Goal: Task Accomplishment & Management: Complete application form

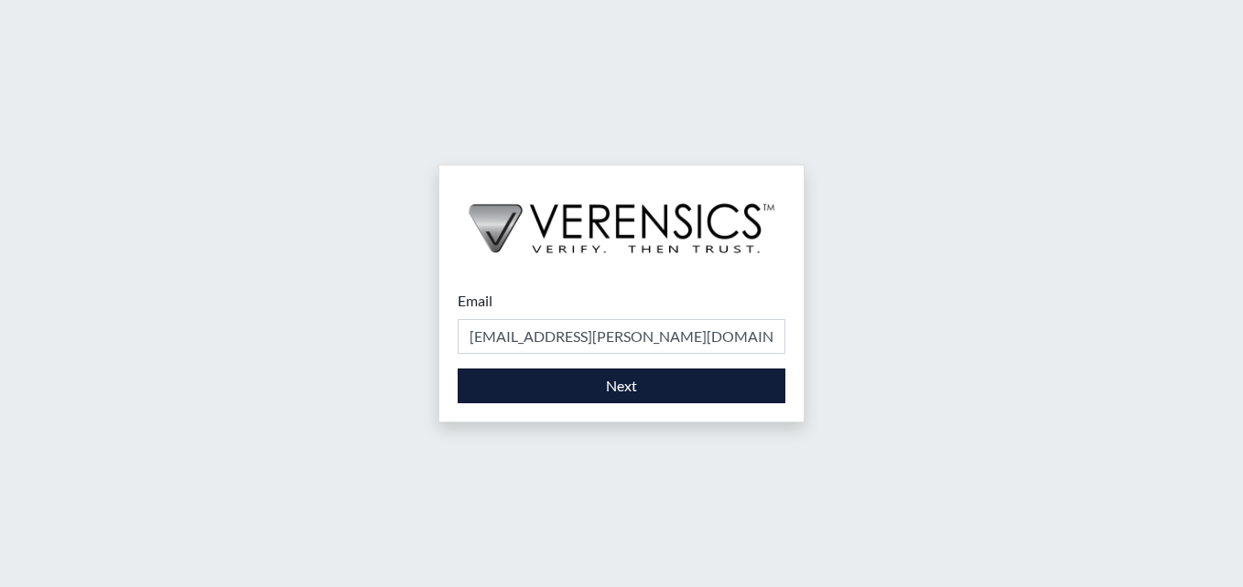
type input "[EMAIL_ADDRESS][PERSON_NAME][DOMAIN_NAME]"
click at [612, 378] on button "Next" at bounding box center [622, 386] width 328 height 35
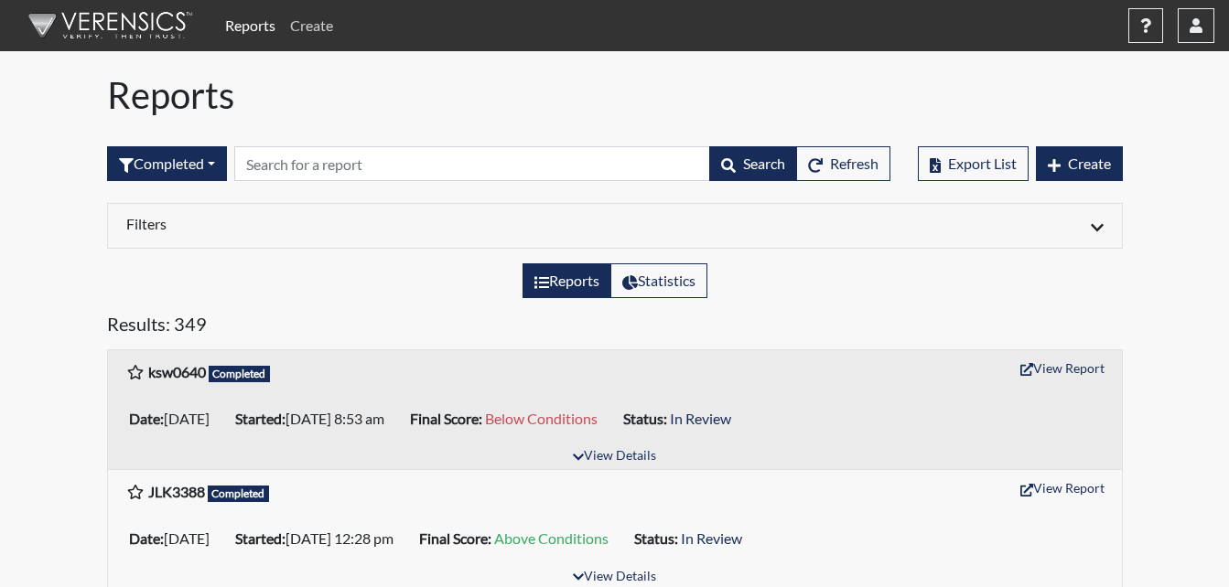
click at [306, 25] on link "Create" at bounding box center [312, 25] width 58 height 37
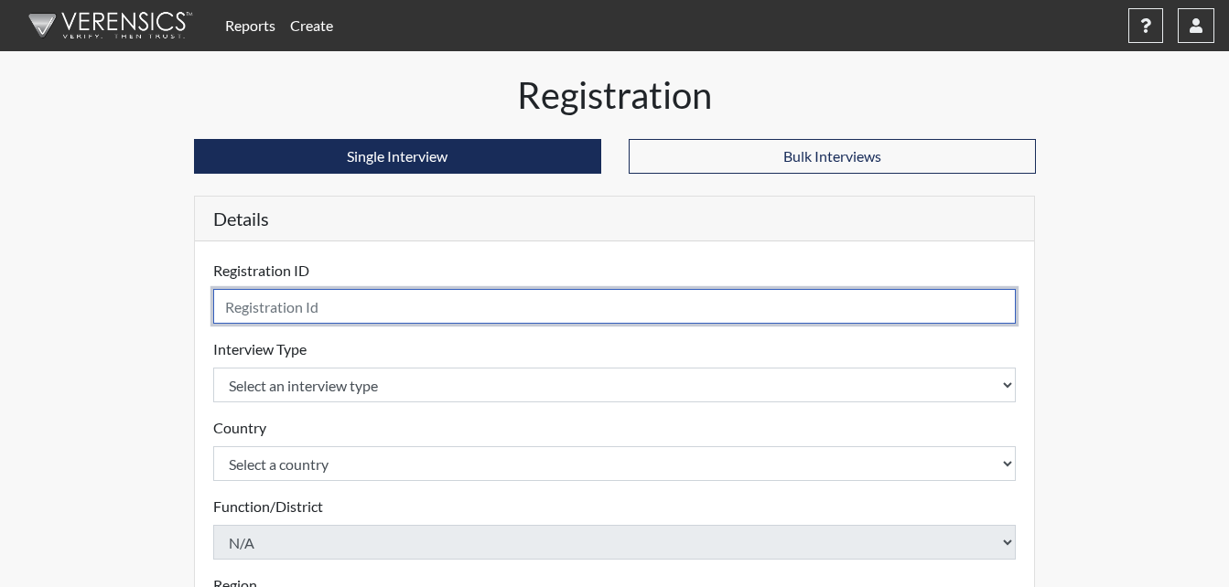
click at [324, 306] on input "text" at bounding box center [614, 306] width 803 height 35
type input "s"
drag, startPoint x: 338, startPoint y: 294, endPoint x: -4, endPoint y: 296, distance: 341.3
click at [0, 296] on html "Reports Create Help Center × Verensics Best Practices How to successfully use t…" at bounding box center [614, 293] width 1229 height 587
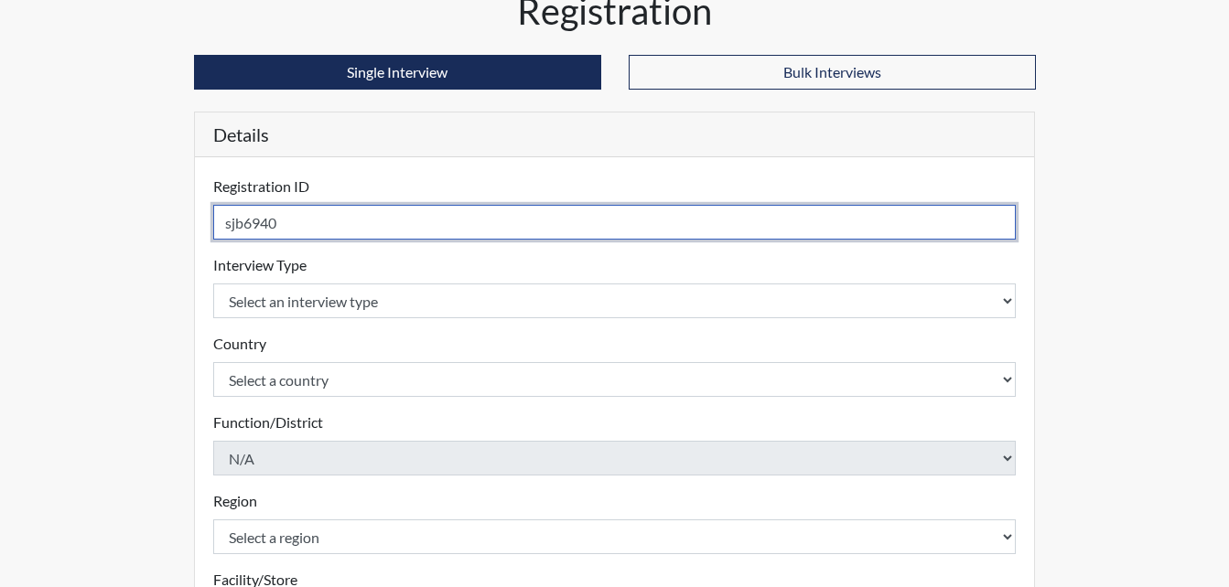
scroll to position [183, 0]
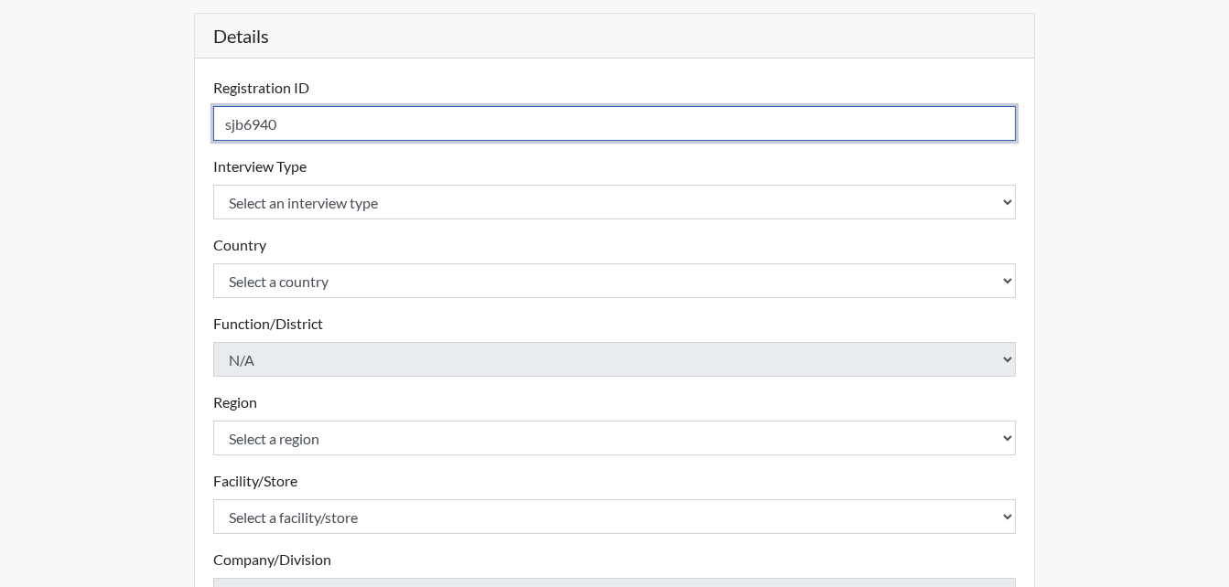
type input "sjb6940"
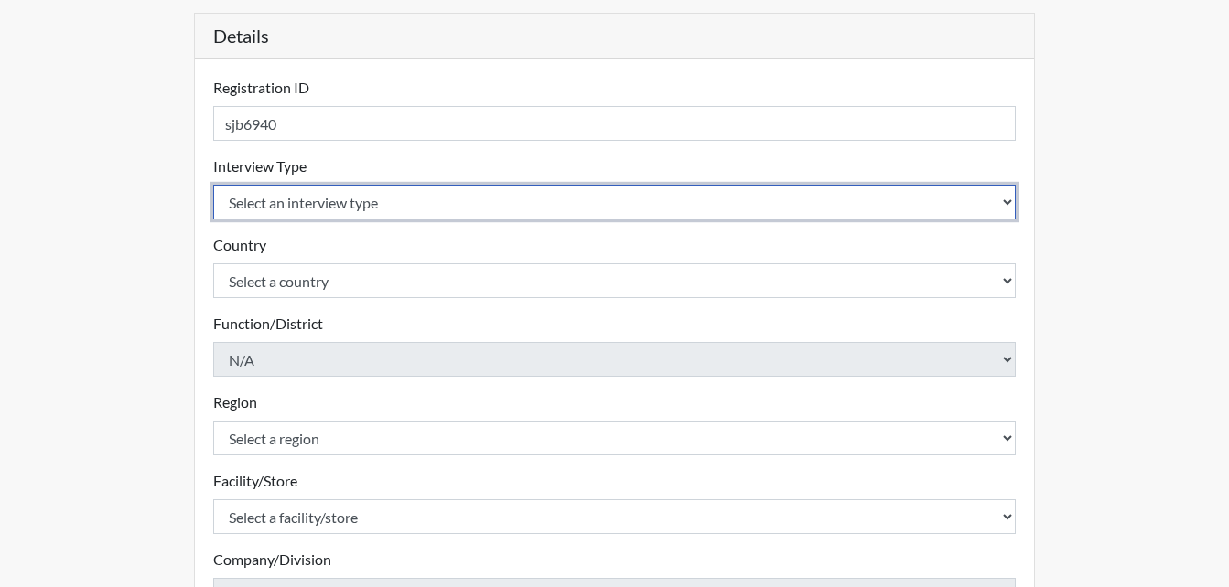
click at [358, 203] on select "Select an interview type Corrections Pre-Employment" at bounding box center [614, 202] width 803 height 35
select select "ff733e93-e1bf-11ea-9c9f-0eff0cf7eb8f"
click at [213, 185] on select "Select an interview type Corrections Pre-Employment" at bounding box center [614, 202] width 803 height 35
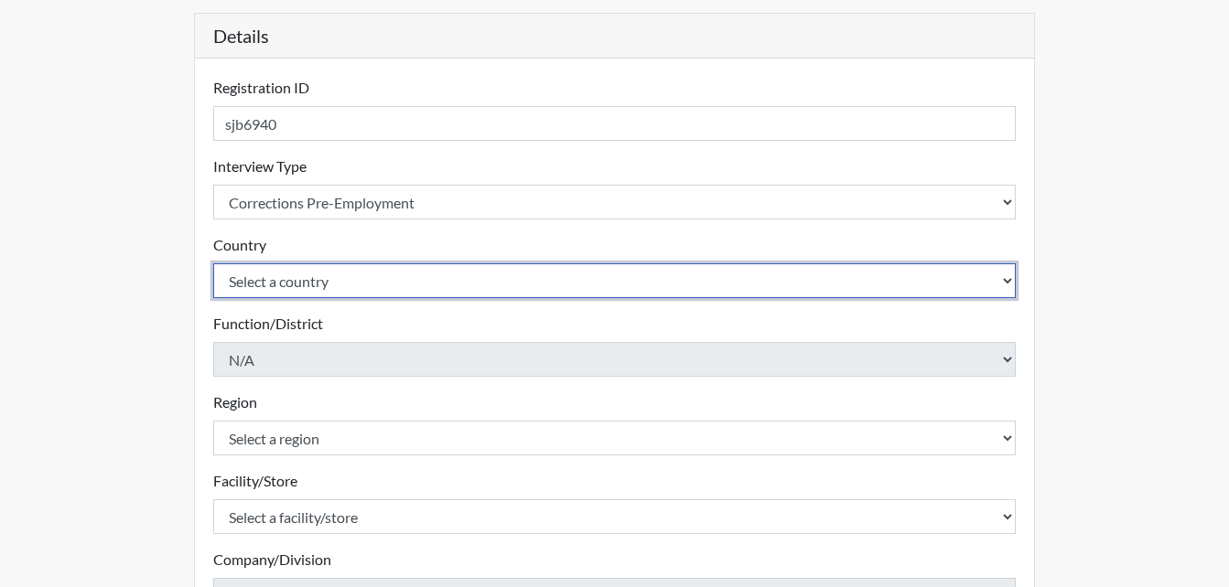
click at [302, 277] on select "Select a country [GEOGRAPHIC_DATA] [GEOGRAPHIC_DATA]" at bounding box center [614, 281] width 803 height 35
select select "united-states-of-[GEOGRAPHIC_DATA]"
click at [213, 264] on select "Select a country [GEOGRAPHIC_DATA] [GEOGRAPHIC_DATA]" at bounding box center [614, 281] width 803 height 35
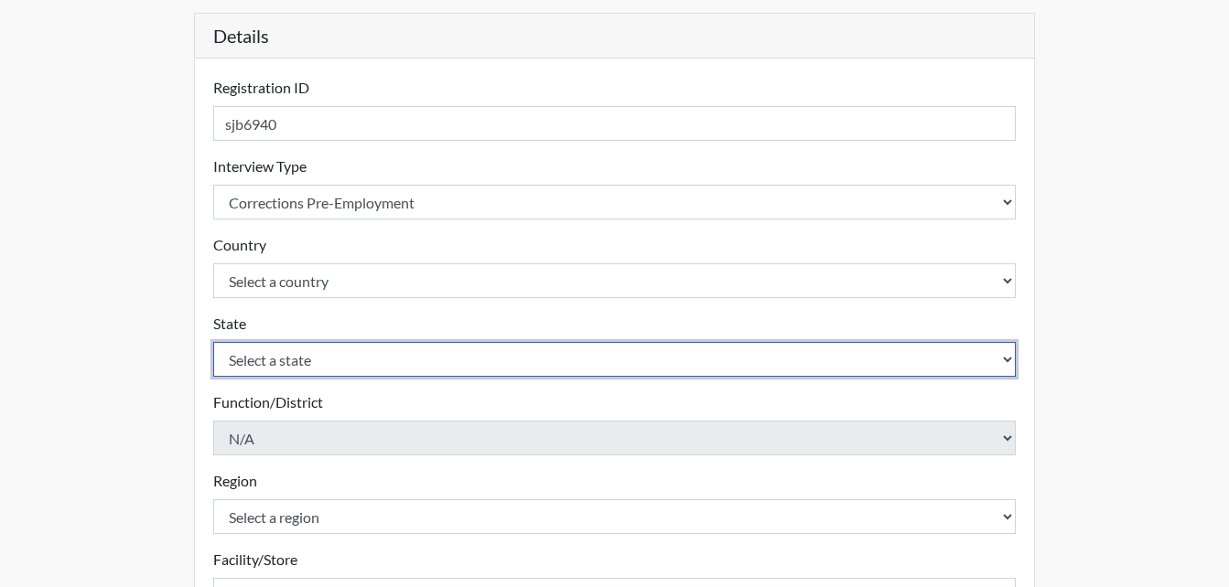
click at [293, 360] on select "Select a state [US_STATE] [US_STATE] [US_STATE] [US_STATE] [US_STATE] [US_STATE…" at bounding box center [614, 359] width 803 height 35
select select "GA"
click at [213, 342] on select "Select a state [US_STATE] [US_STATE] [US_STATE] [US_STATE] [US_STATE] [US_STATE…" at bounding box center [614, 359] width 803 height 35
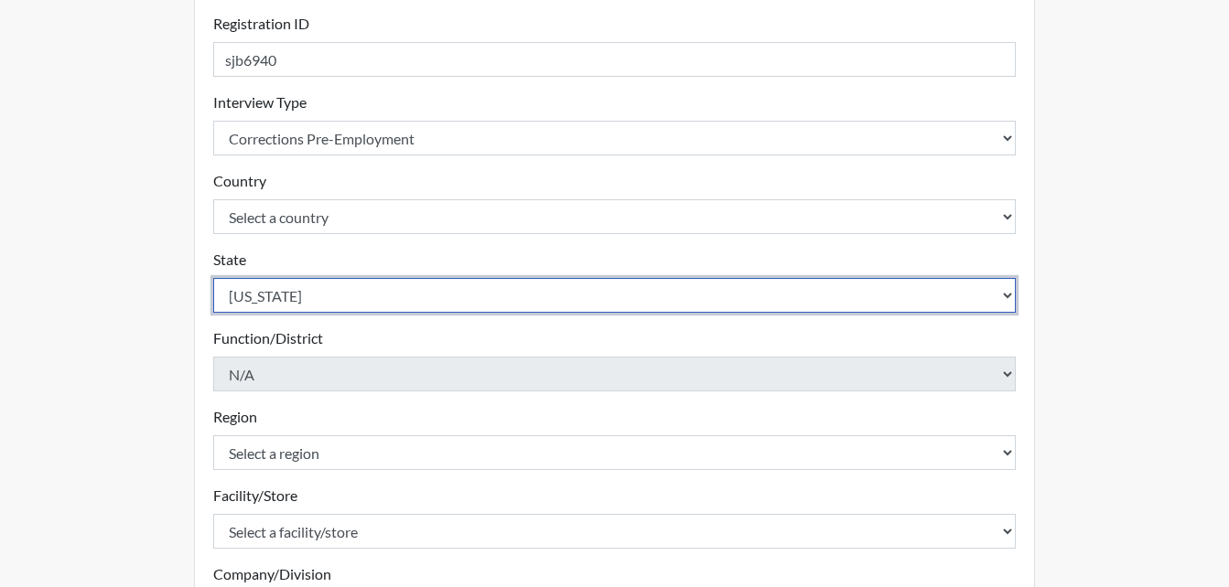
scroll to position [366, 0]
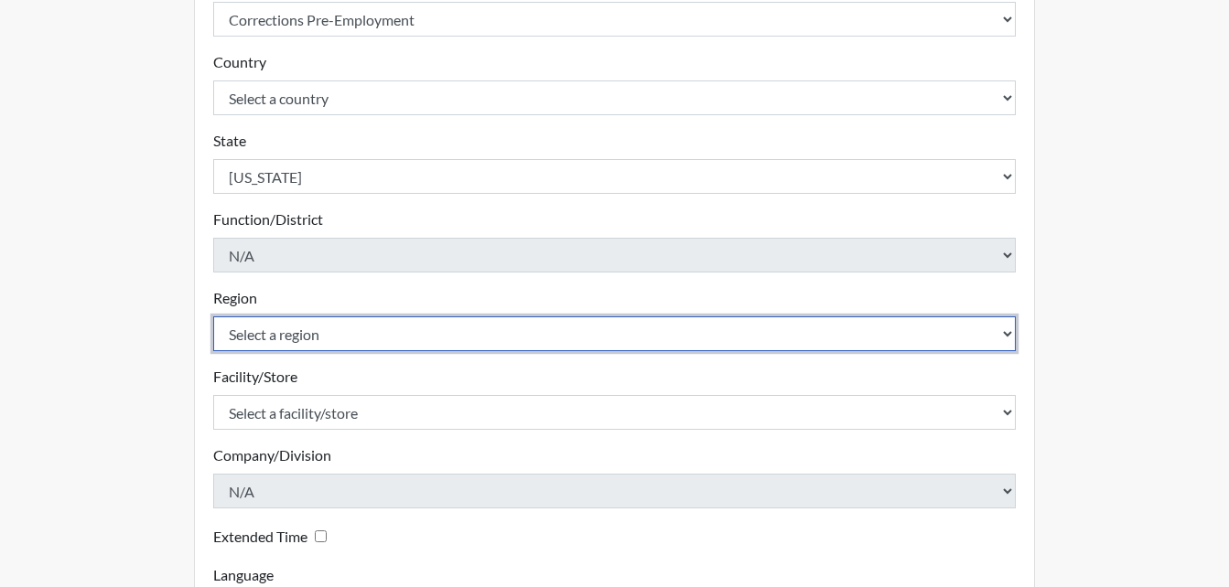
click at [329, 329] on select "Select a region [GEOGRAPHIC_DATA]" at bounding box center [614, 334] width 803 height 35
select select "51976826-f18e-4b67-8d3b-b0a0fa2f97ff"
click at [213, 317] on select "Select a region [GEOGRAPHIC_DATA]" at bounding box center [614, 334] width 803 height 35
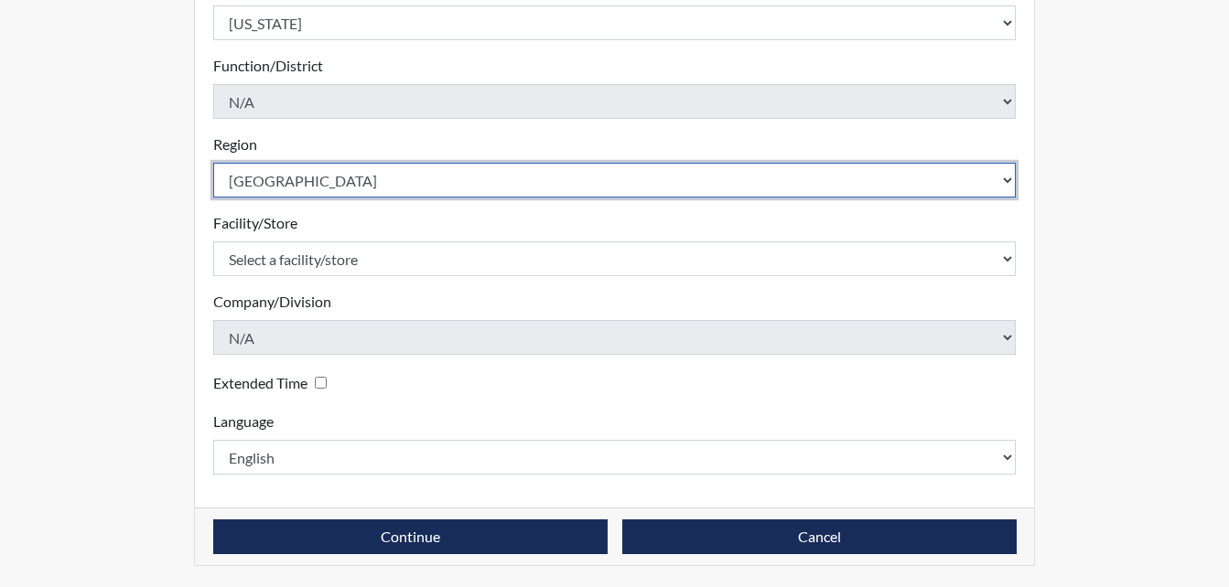
scroll to position [521, 0]
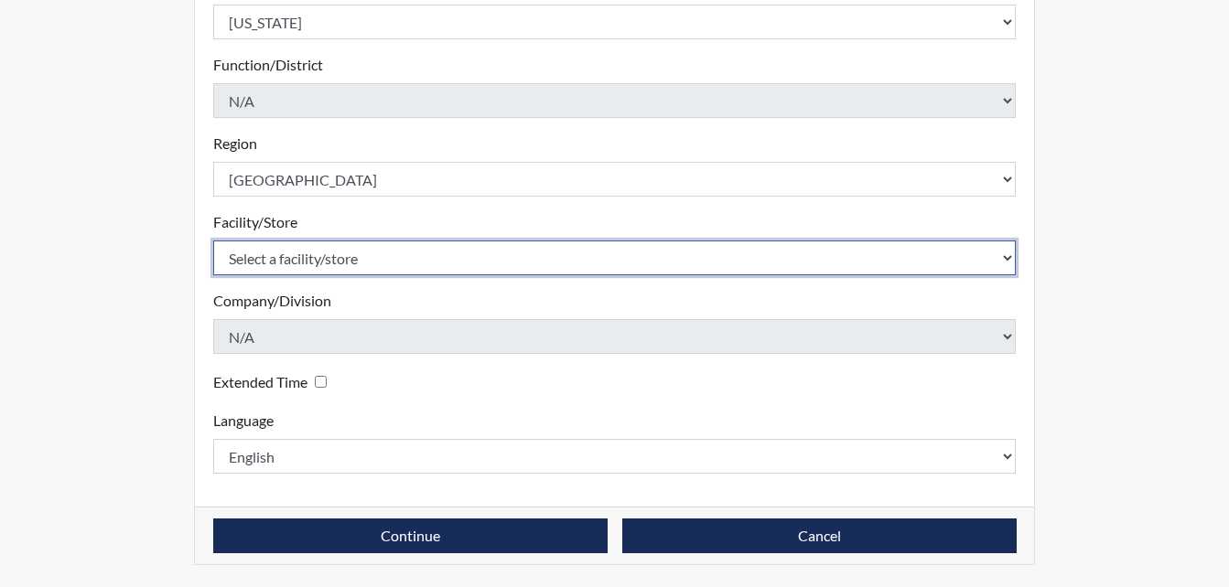
click at [392, 245] on select "Select a facility/store Dooly [PERSON_NAME] PDC" at bounding box center [614, 258] width 803 height 35
select select "471cf4a4-d856-470c-a861-f771c81c4fdf"
click at [213, 241] on select "Select a facility/store Dooly [PERSON_NAME] PDC" at bounding box center [614, 258] width 803 height 35
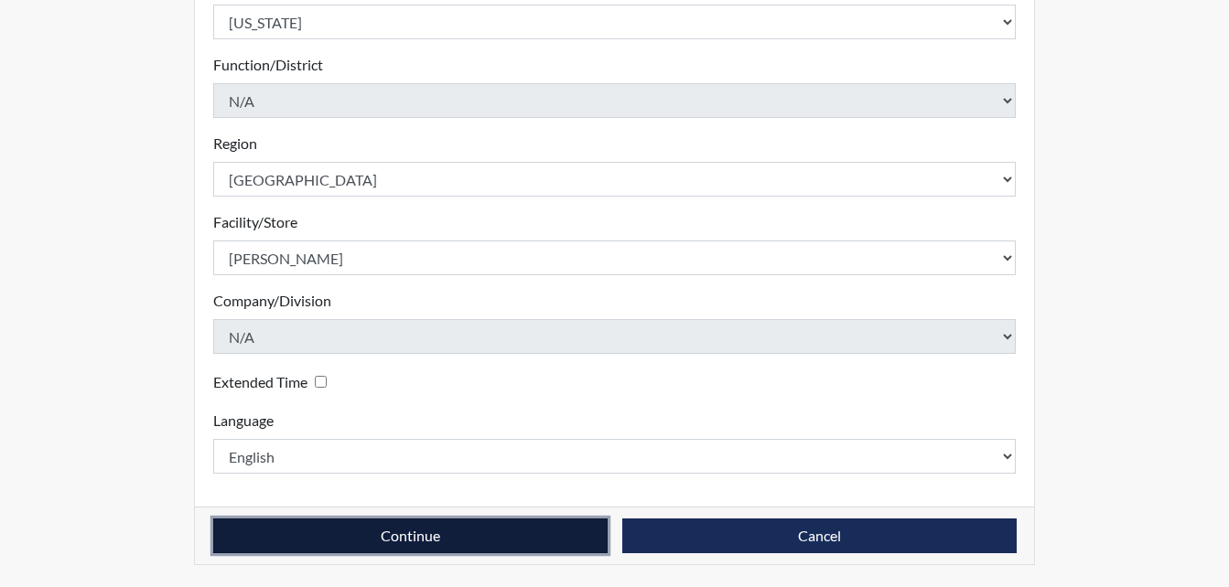
click at [299, 544] on button "Continue" at bounding box center [410, 536] width 394 height 35
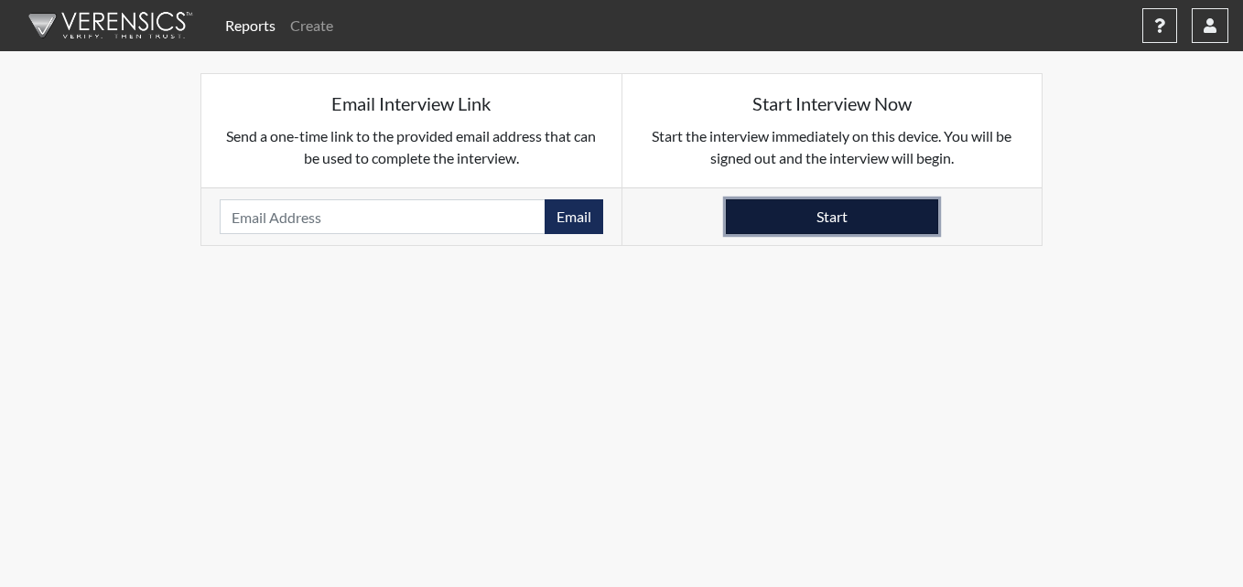
click at [813, 207] on button "Start" at bounding box center [832, 216] width 212 height 35
